Goal: Task Accomplishment & Management: Use online tool/utility

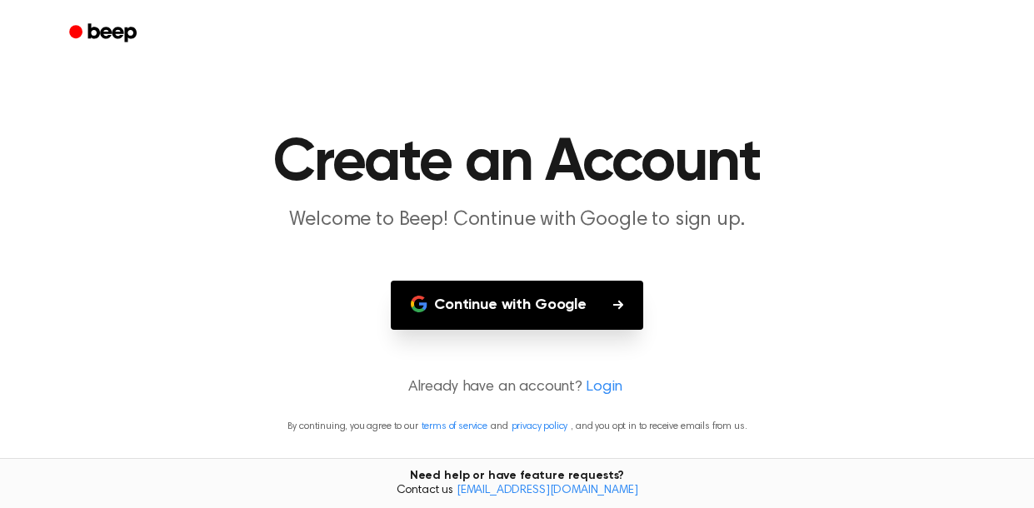
click at [631, 277] on main "Create an Account Welcome to Beep! Continue with Google to sign up. Continue wi…" at bounding box center [517, 254] width 1034 height 508
click at [612, 290] on button "Continue with Google" at bounding box center [517, 305] width 252 height 49
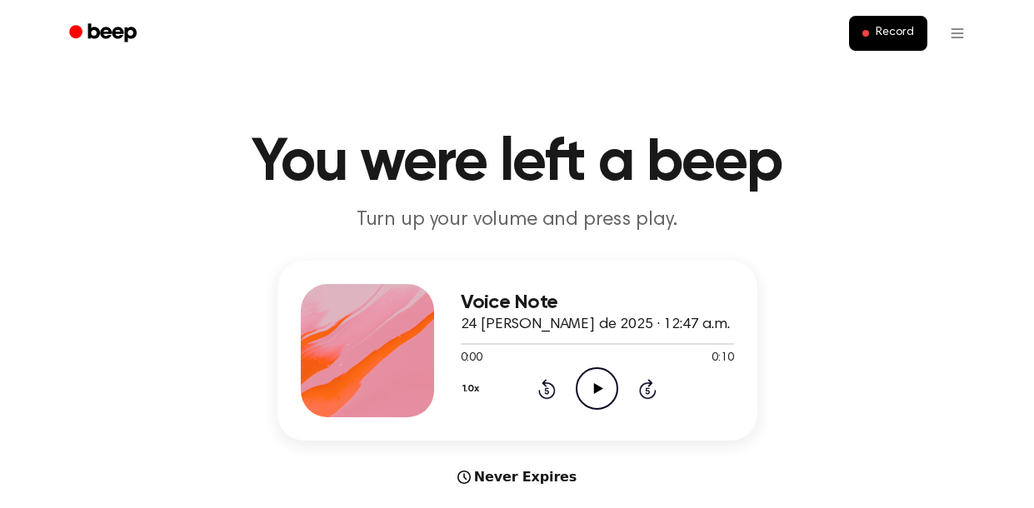
click at [811, 27] on ul "Record" at bounding box center [571, 33] width 812 height 40
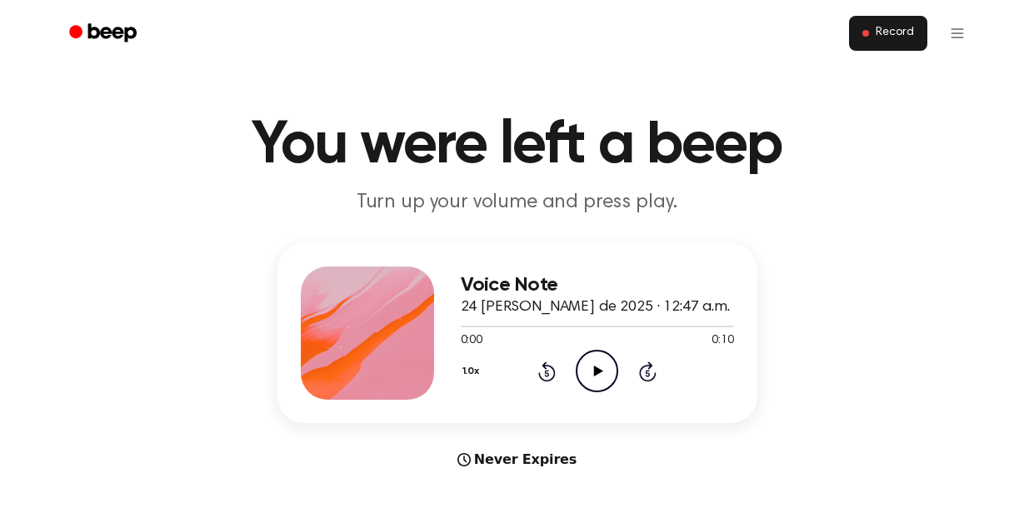
scroll to position [24, 0]
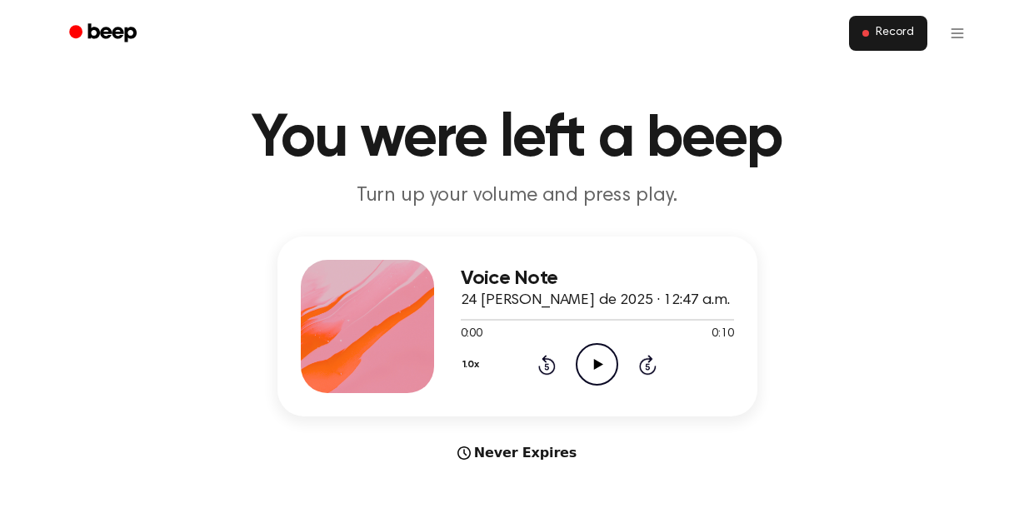
click at [921, 21] on button "Record" at bounding box center [887, 33] width 77 height 35
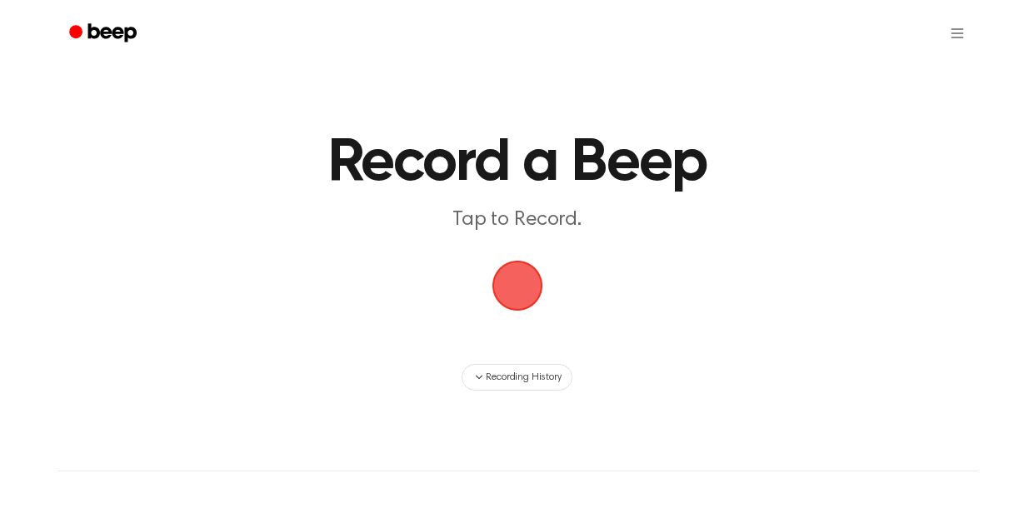
click at [656, 155] on h1 "Record a Beep" at bounding box center [517, 163] width 674 height 60
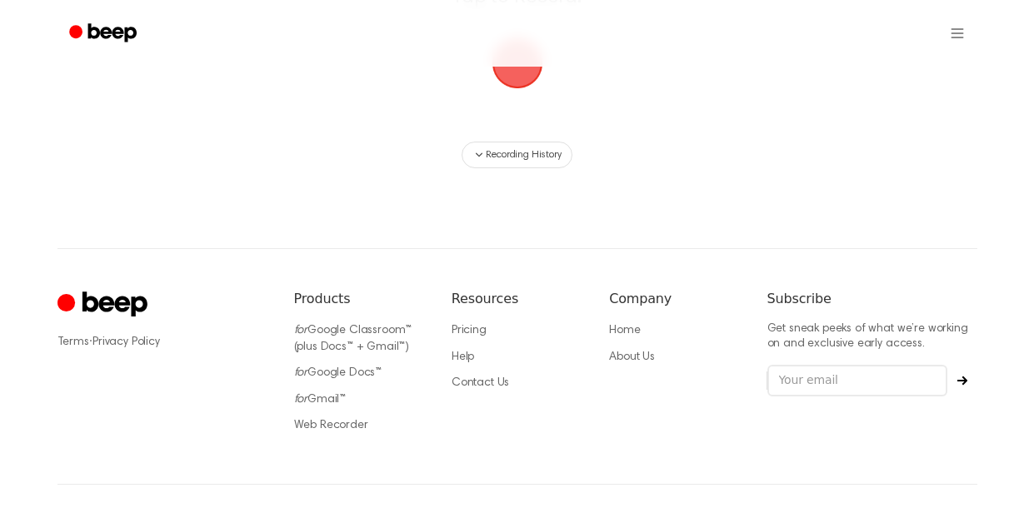
scroll to position [233, 0]
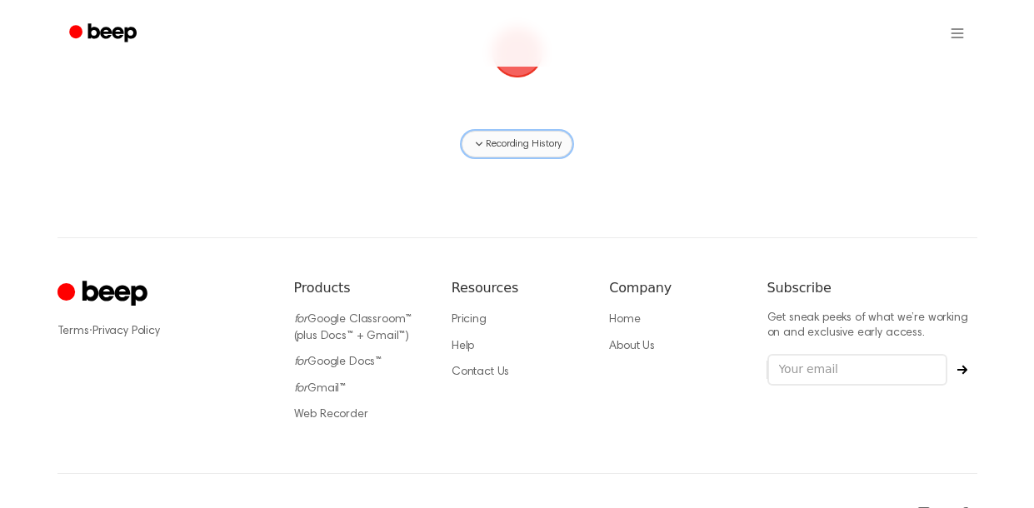
click at [525, 144] on span "Recording History" at bounding box center [523, 144] width 75 height 15
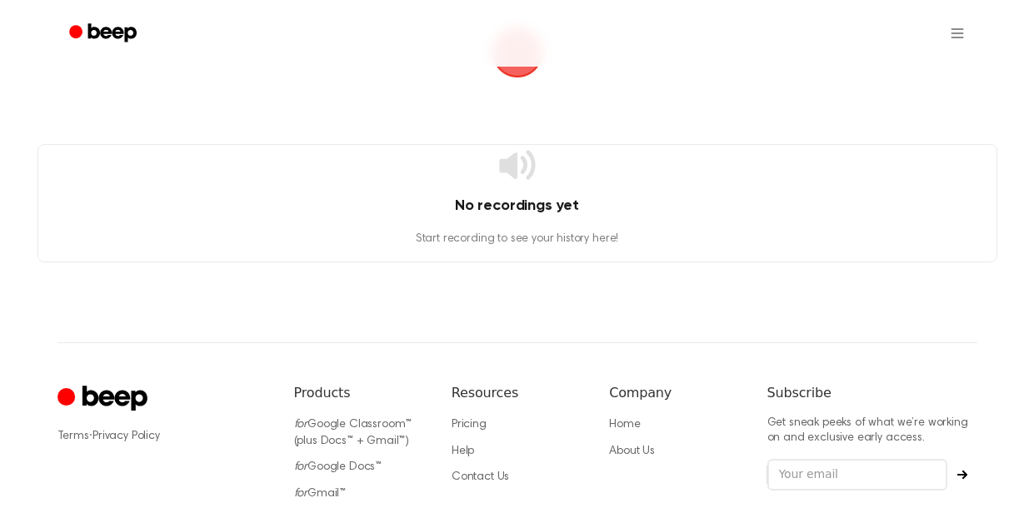
click at [501, 163] on icon at bounding box center [517, 164] width 36 height 29
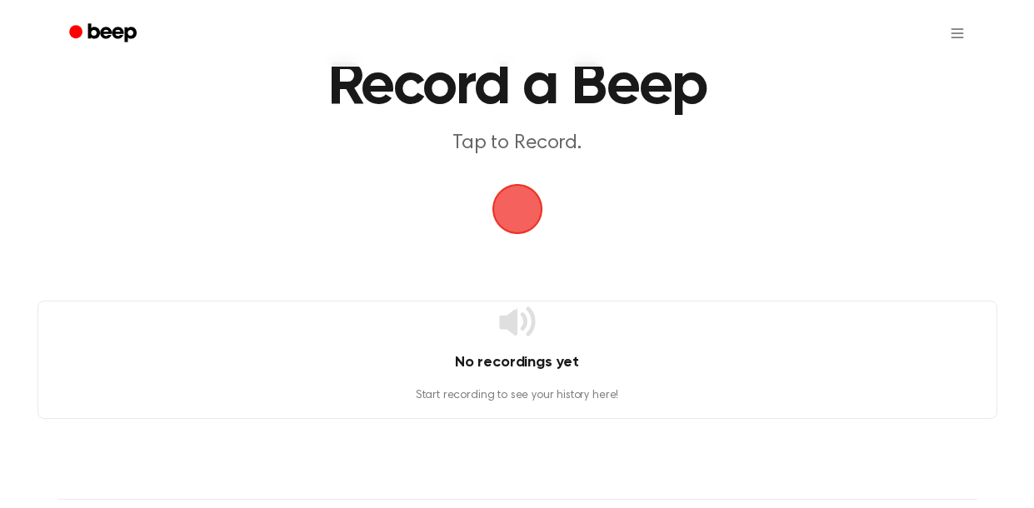
scroll to position [76, 0]
click at [936, 23] on html "Record a Beep Tap to Record. No recordings yet Start recording to see your hist…" at bounding box center [517, 370] width 1034 height 892
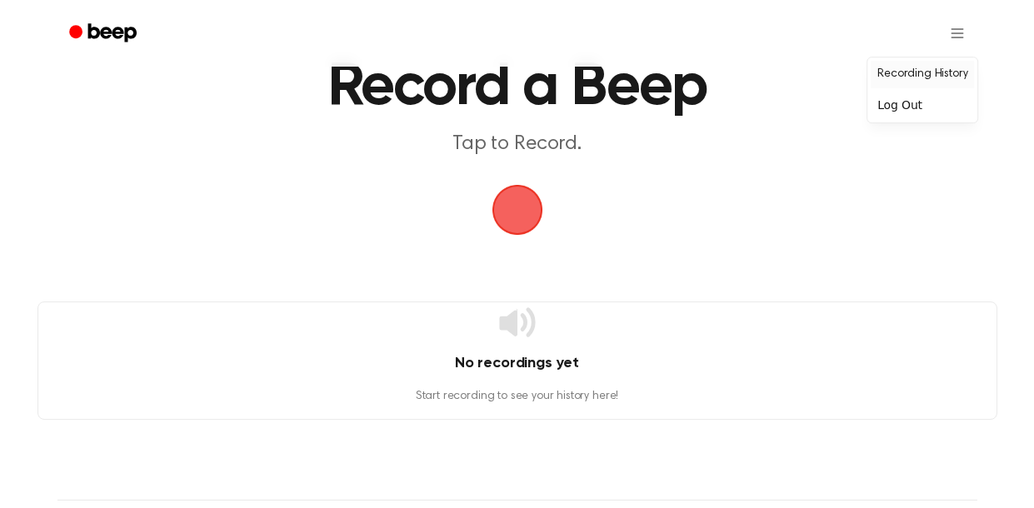
click at [926, 75] on link "Recording History" at bounding box center [922, 74] width 103 height 27
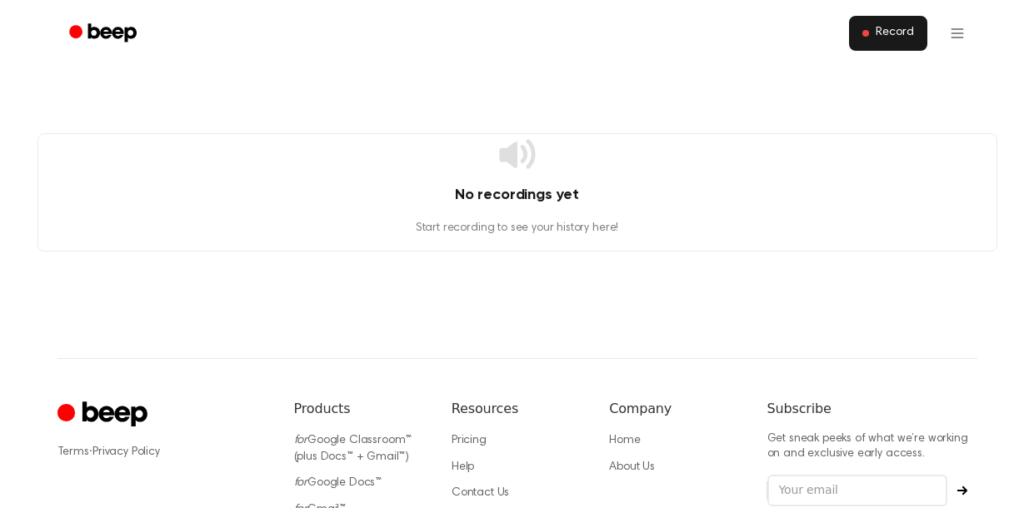
click at [891, 41] on button "Record" at bounding box center [887, 33] width 77 height 35
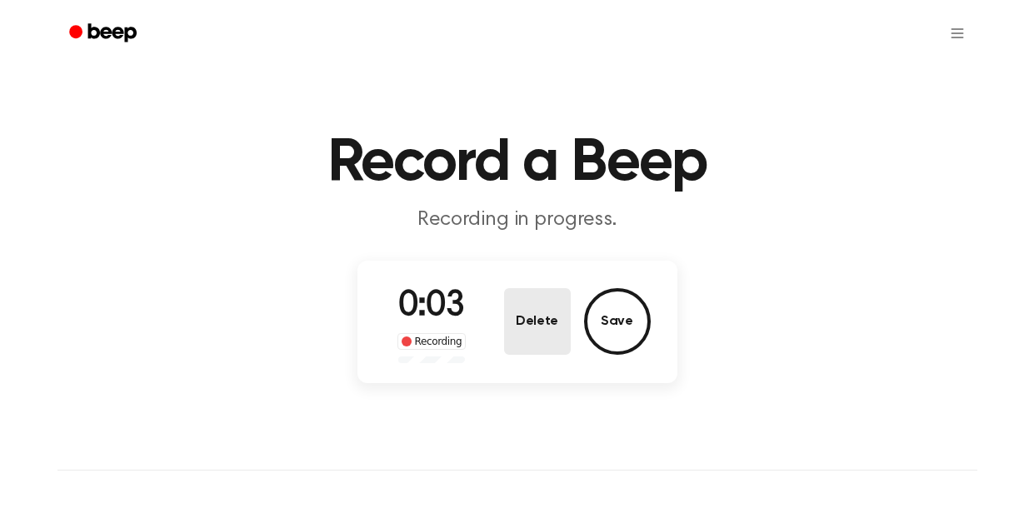
click at [528, 338] on button "Delete" at bounding box center [537, 321] width 67 height 67
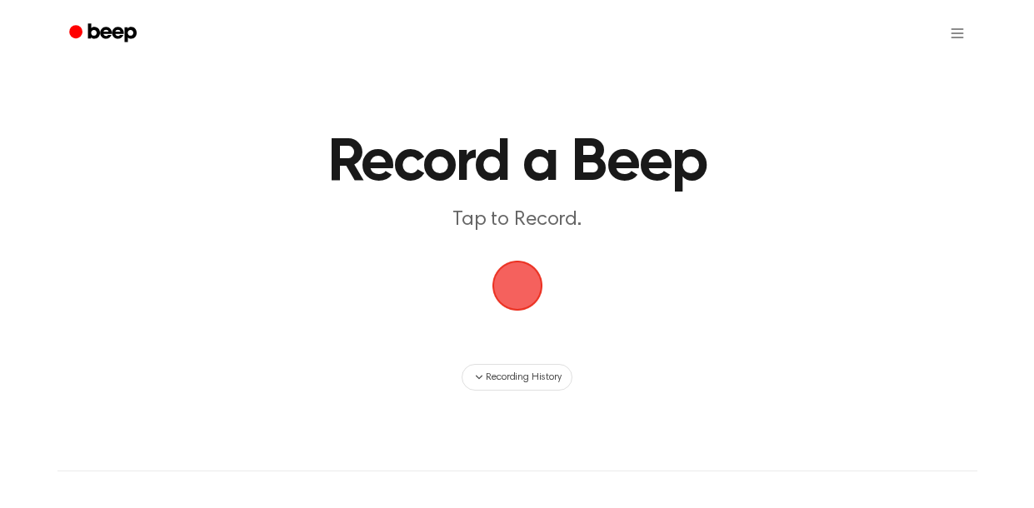
click at [513, 298] on span "button" at bounding box center [517, 286] width 60 height 60
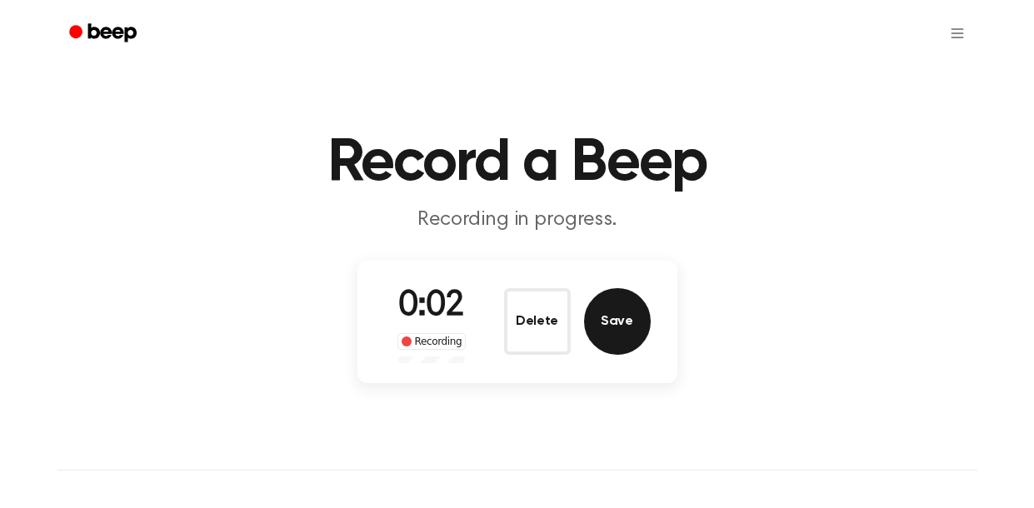
click at [610, 332] on button "Save" at bounding box center [617, 321] width 67 height 67
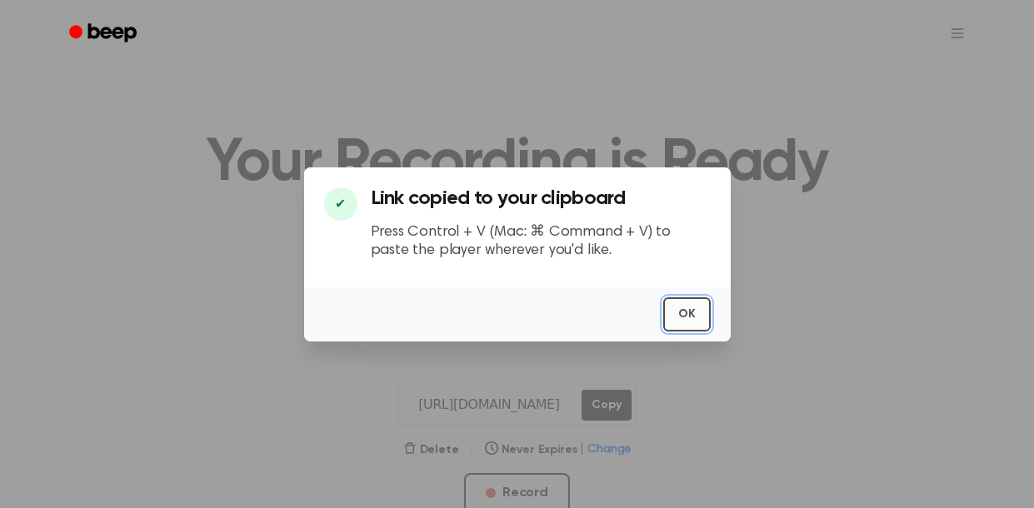
click at [691, 306] on button "OK" at bounding box center [686, 314] width 47 height 34
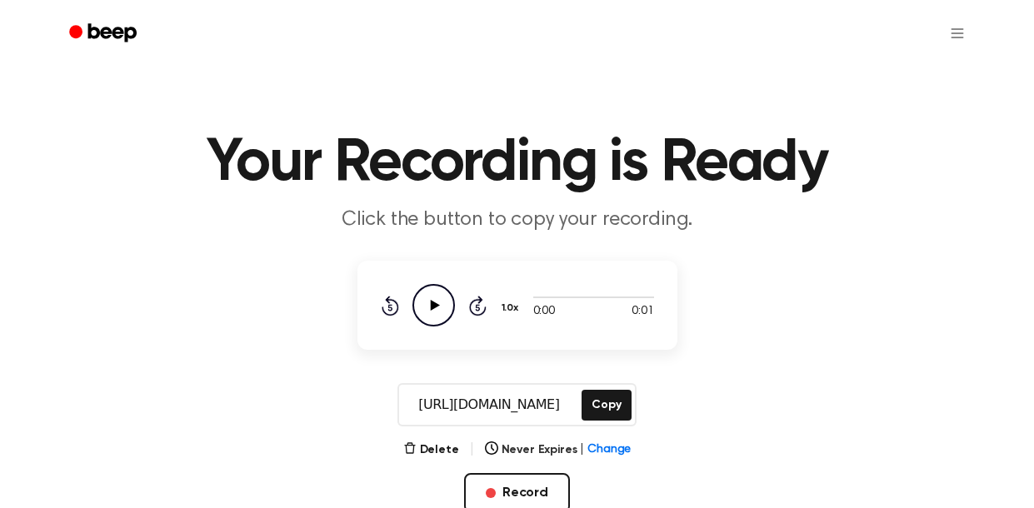
click at [451, 306] on icon "Play Audio" at bounding box center [433, 305] width 42 height 42
click at [417, 450] on icon "button" at bounding box center [409, 448] width 13 height 13
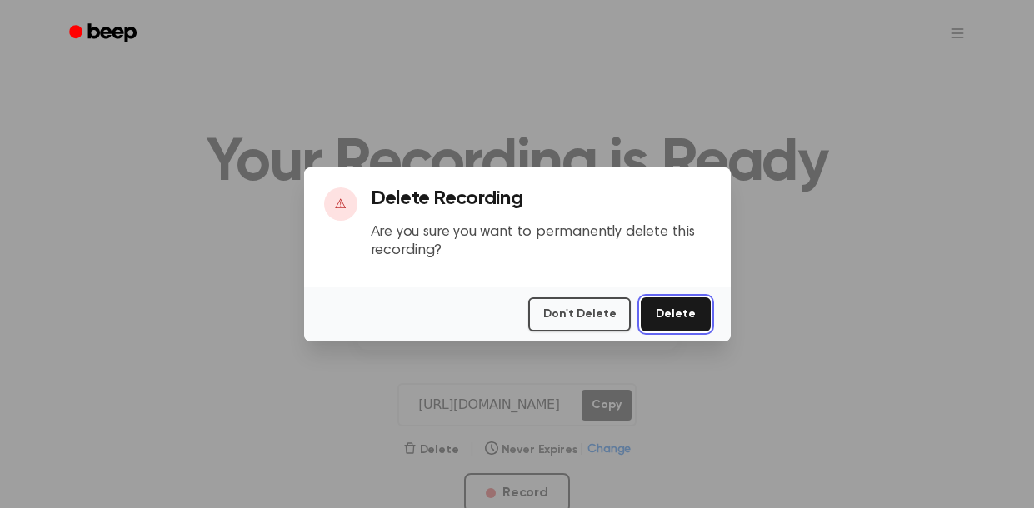
click at [666, 326] on button "Delete" at bounding box center [675, 314] width 69 height 34
